Goal: Task Accomplishment & Management: Use online tool/utility

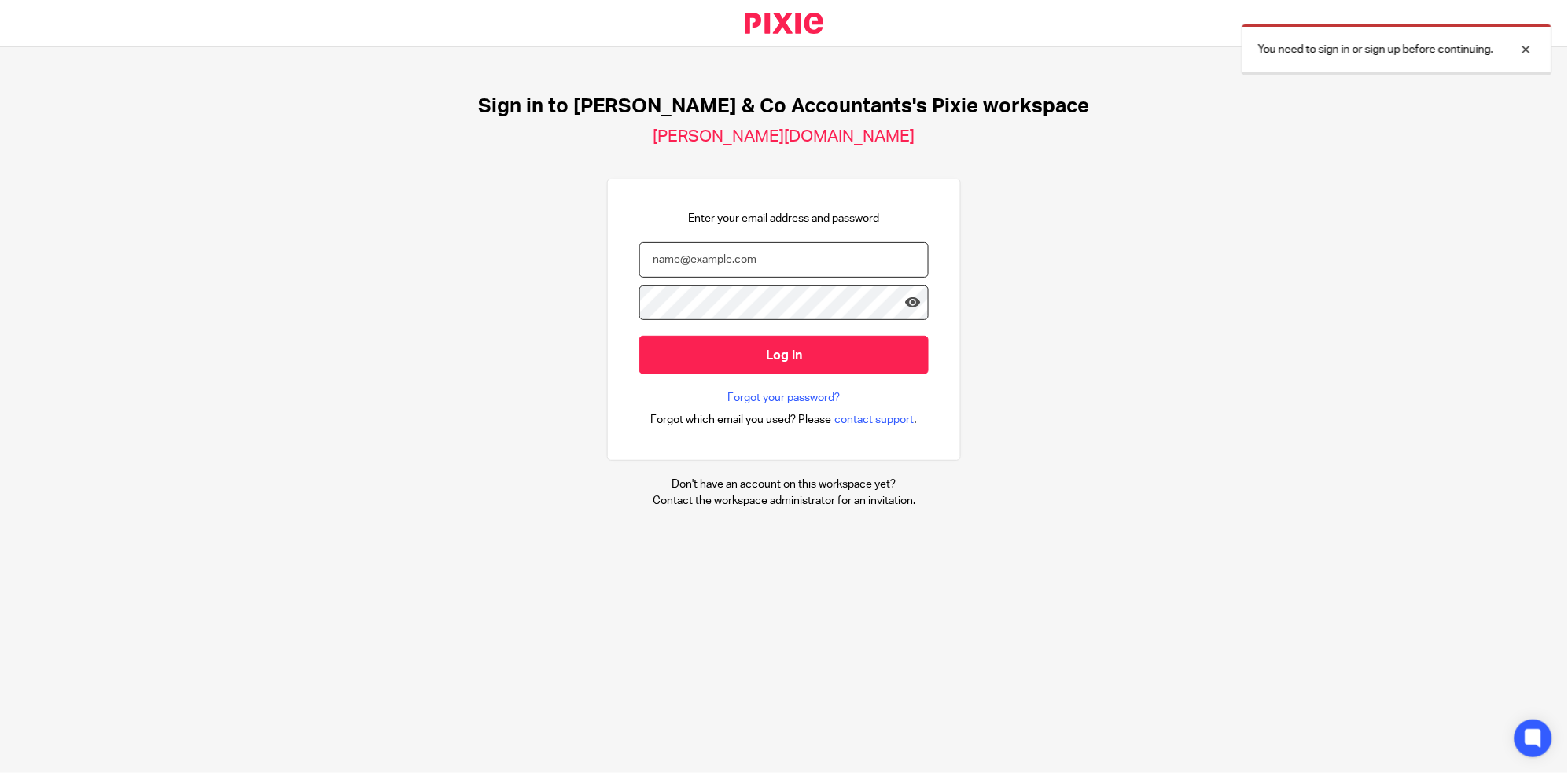
click at [715, 271] on input "email" at bounding box center [783, 260] width 289 height 36
type input "[EMAIL_ADDRESS][DOMAIN_NAME]"
click at [639, 335] on input "Log in" at bounding box center [783, 354] width 289 height 38
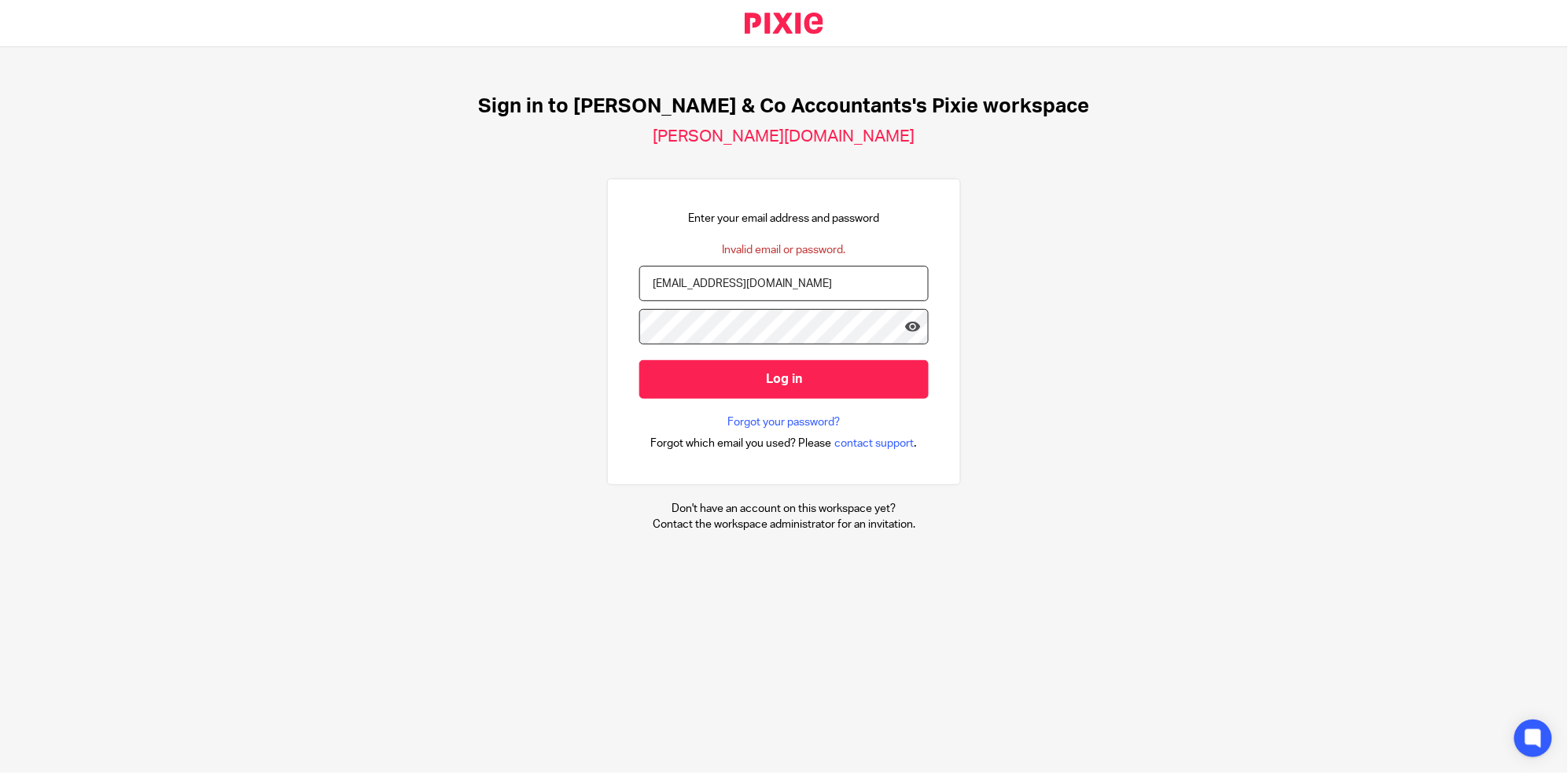
click at [639, 360] on input "Log in" at bounding box center [783, 379] width 289 height 38
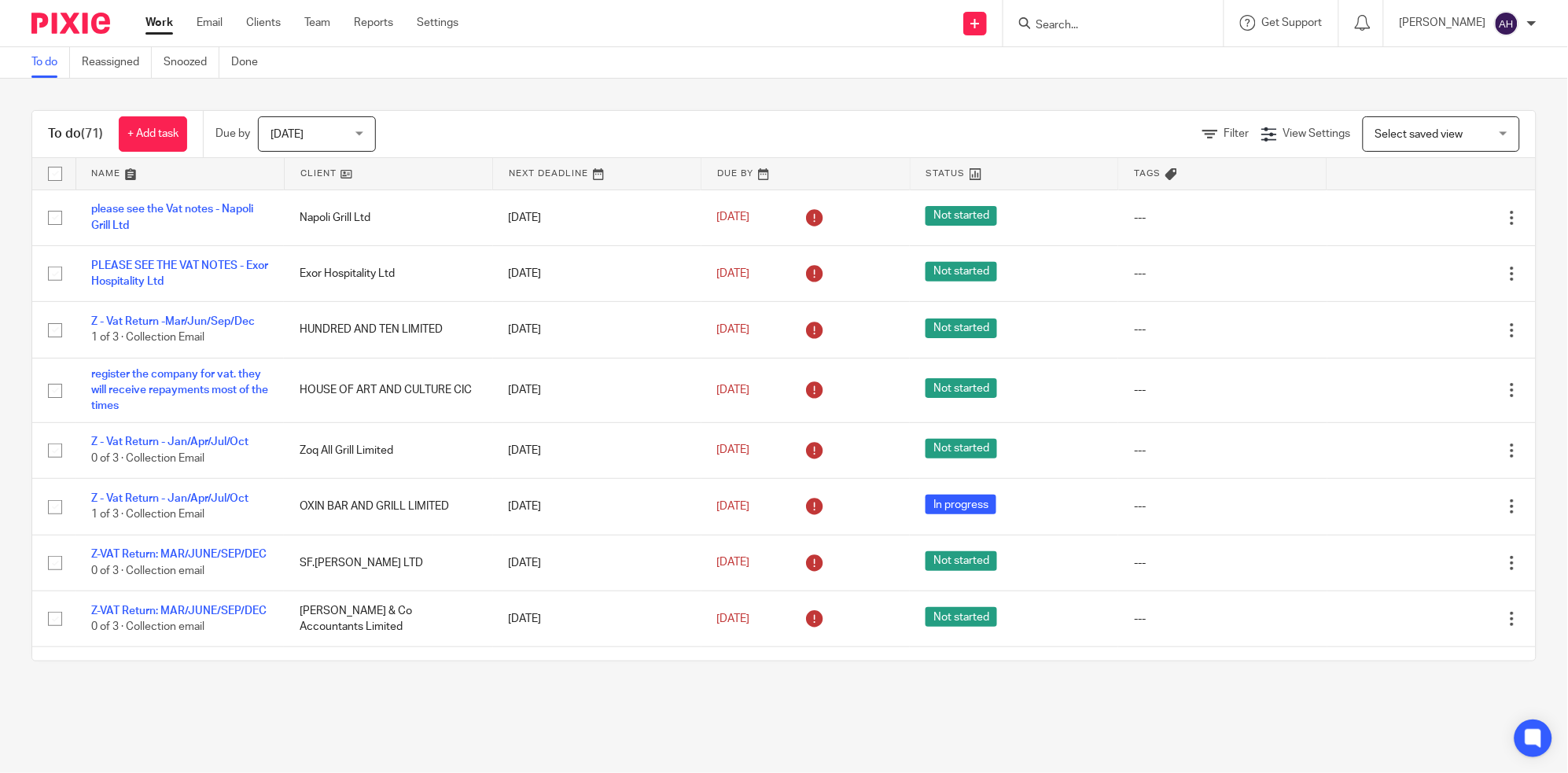
click at [1159, 14] on form at bounding box center [1119, 23] width 167 height 20
click at [1150, 21] on input "Search" at bounding box center [1105, 26] width 141 height 14
type input "mehdi raj"
